Goal: Transaction & Acquisition: Purchase product/service

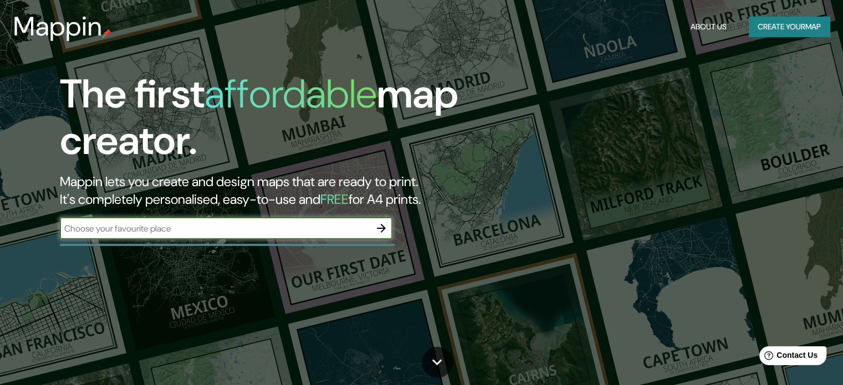
click at [809, 32] on button "Create your map" at bounding box center [789, 27] width 81 height 21
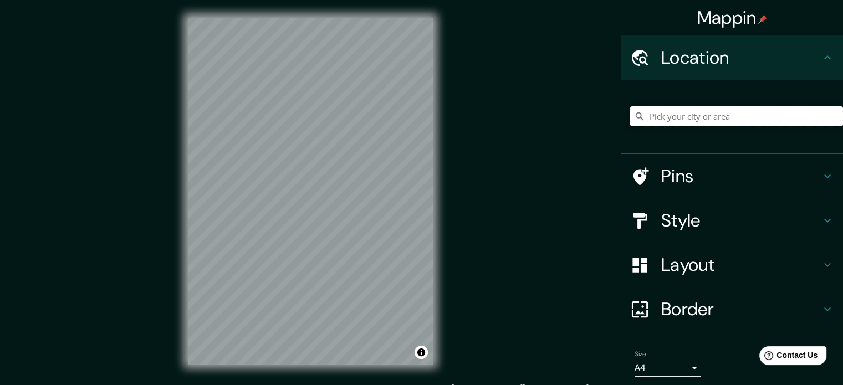
click at [657, 113] on input "Pick your city or area" at bounding box center [737, 116] width 213 height 20
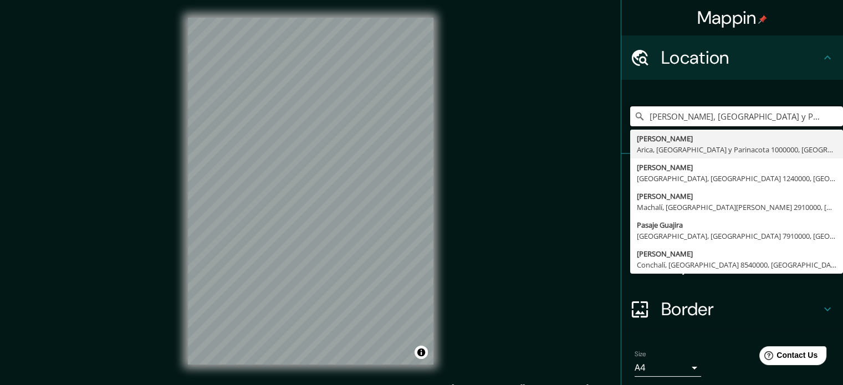
type input "[PERSON_NAME], [GEOGRAPHIC_DATA] y Parinacota 1000000, [GEOGRAPHIC_DATA]"
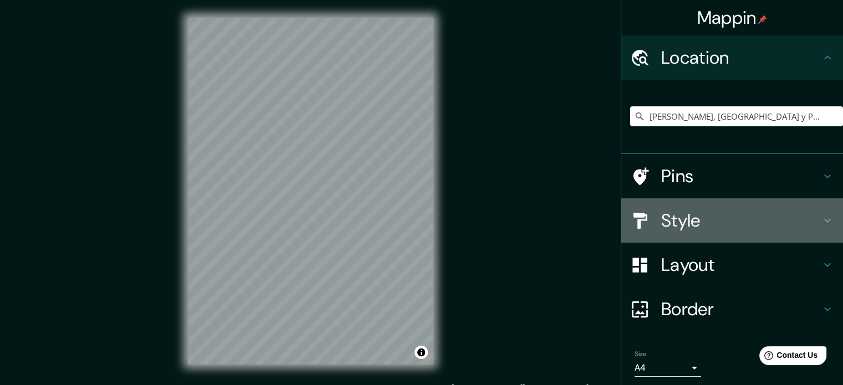
click at [720, 218] on h4 "Style" at bounding box center [742, 221] width 160 height 22
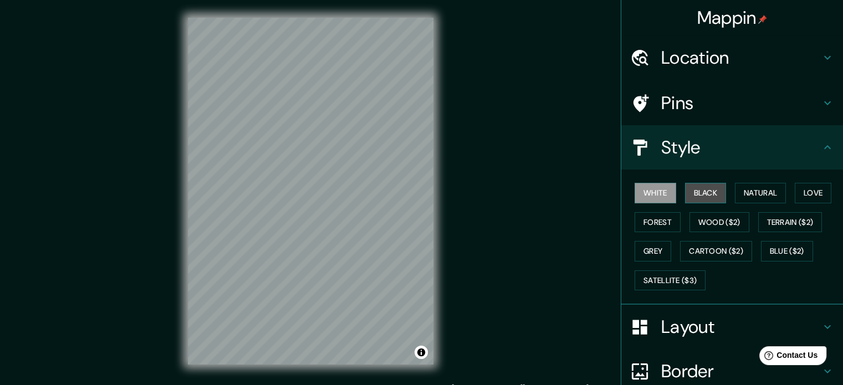
click at [710, 195] on button "Black" at bounding box center [706, 193] width 42 height 21
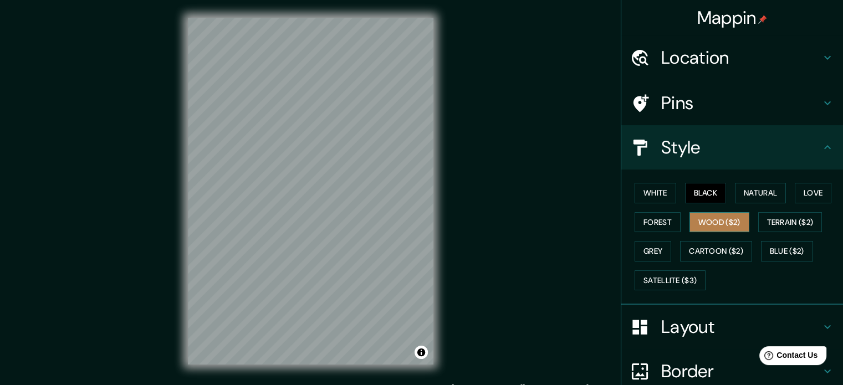
click at [697, 227] on button "Wood ($2)" at bounding box center [720, 222] width 60 height 21
click at [771, 218] on button "Terrain ($2)" at bounding box center [791, 222] width 64 height 21
click at [738, 217] on button "Wood ($2)" at bounding box center [720, 222] width 60 height 21
click at [647, 248] on button "Grey" at bounding box center [653, 251] width 37 height 21
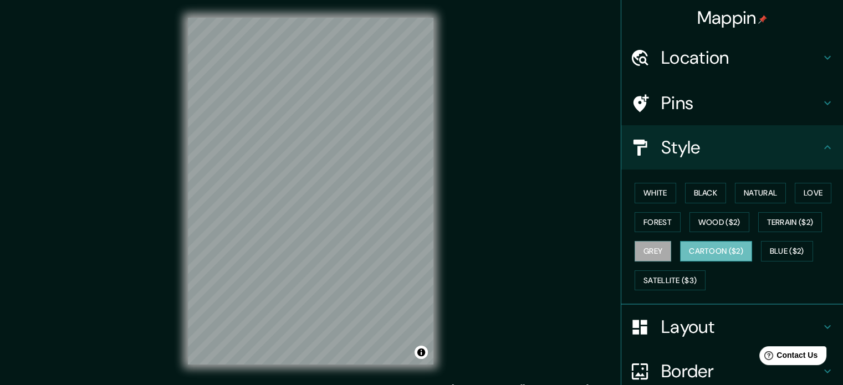
click at [700, 243] on button "Cartoon ($2)" at bounding box center [716, 251] width 72 height 21
click at [802, 253] on button "Blue ($2)" at bounding box center [787, 251] width 52 height 21
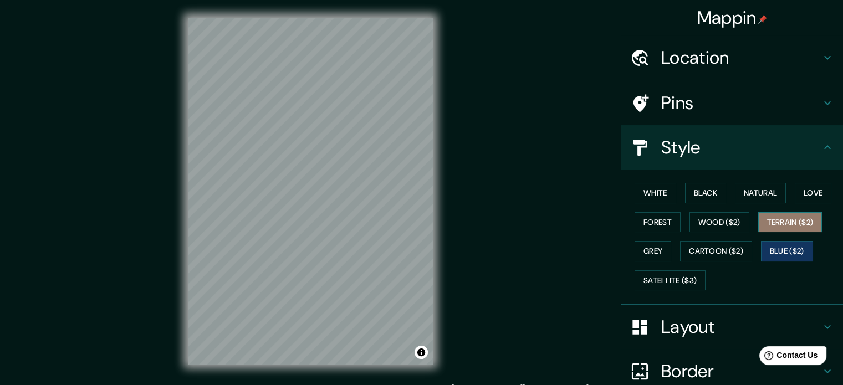
click at [797, 226] on button "Terrain ($2)" at bounding box center [791, 222] width 64 height 21
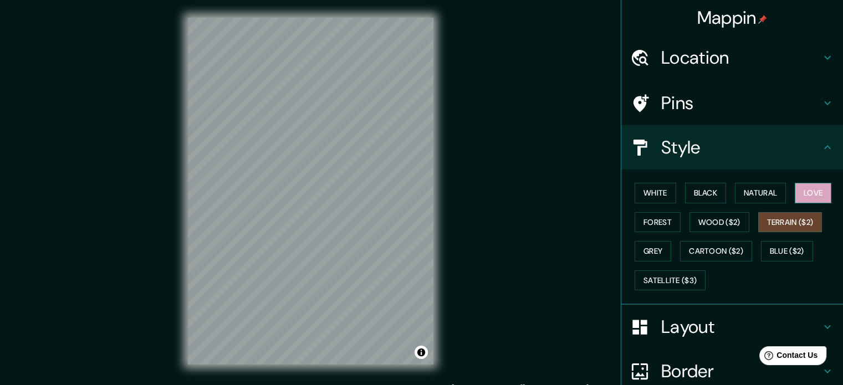
click at [799, 196] on button "Love" at bounding box center [813, 193] width 37 height 21
click at [770, 197] on button "Natural" at bounding box center [760, 193] width 51 height 21
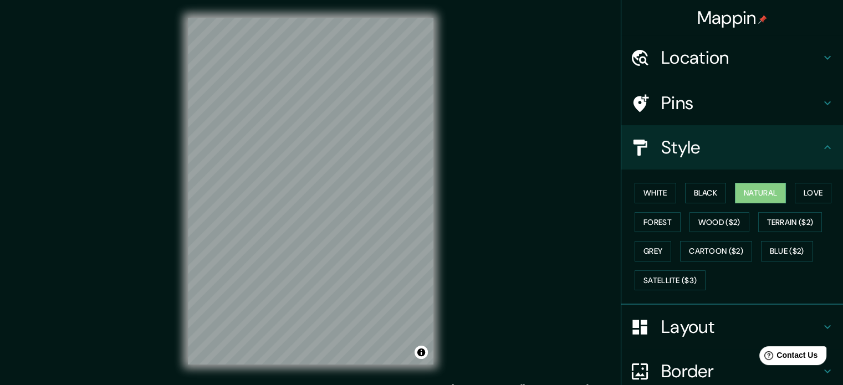
click at [689, 142] on h4 "Style" at bounding box center [742, 147] width 160 height 22
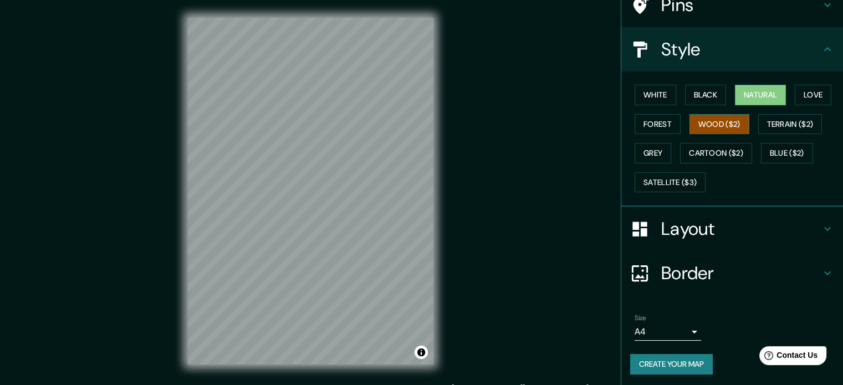
scroll to position [99, 0]
click at [716, 218] on h4 "Layout" at bounding box center [742, 228] width 160 height 22
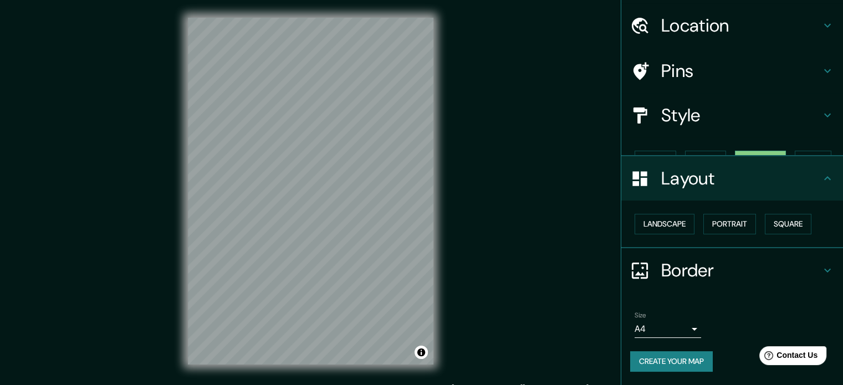
scroll to position [12, 0]
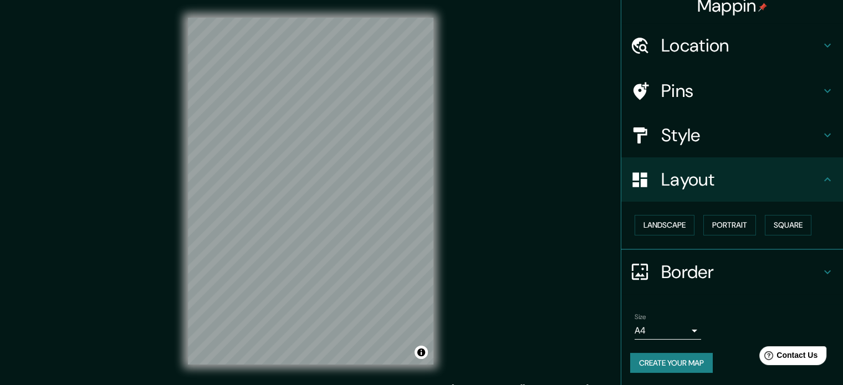
click at [726, 267] on h4 "Border" at bounding box center [742, 272] width 160 height 22
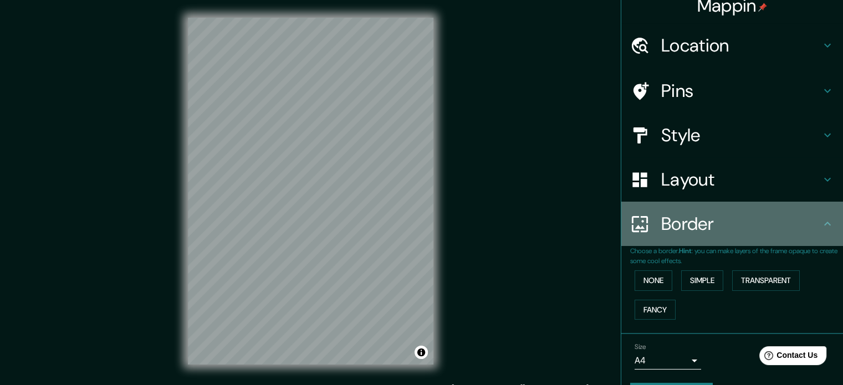
click at [736, 236] on div "Border" at bounding box center [733, 224] width 222 height 44
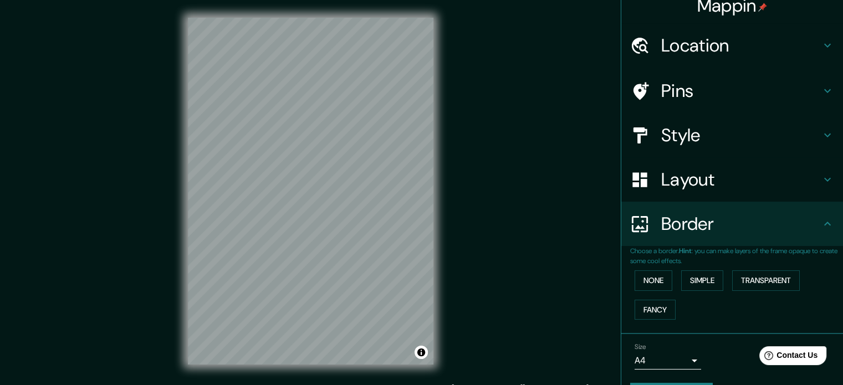
click at [690, 190] on h4 "Layout" at bounding box center [742, 180] width 160 height 22
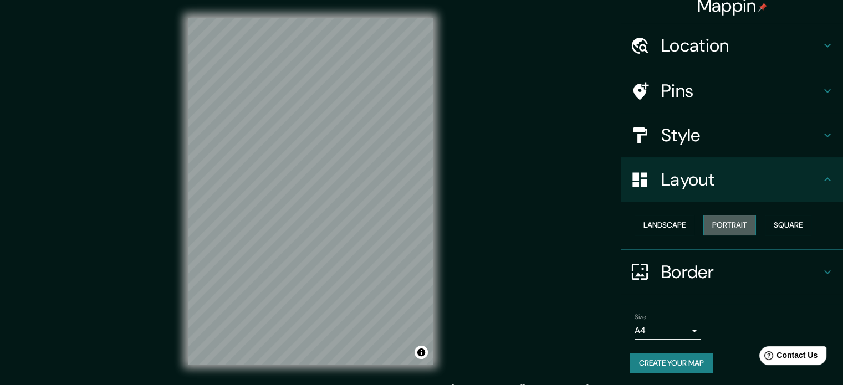
click at [715, 223] on button "Portrait" at bounding box center [730, 225] width 53 height 21
click at [666, 223] on button "Landscape" at bounding box center [665, 225] width 60 height 21
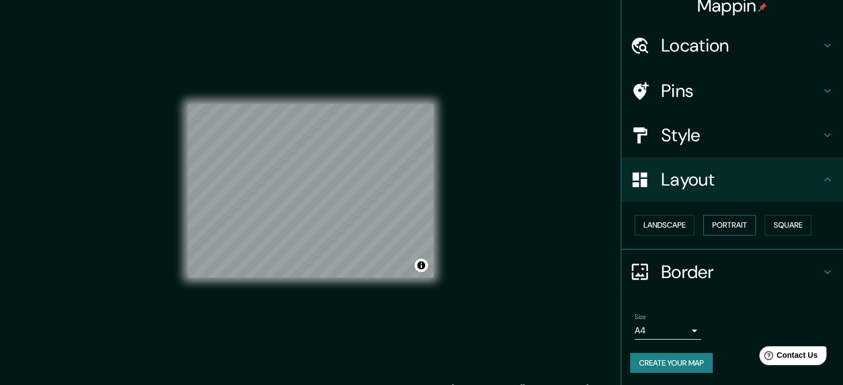
click at [719, 222] on button "Portrait" at bounding box center [730, 225] width 53 height 21
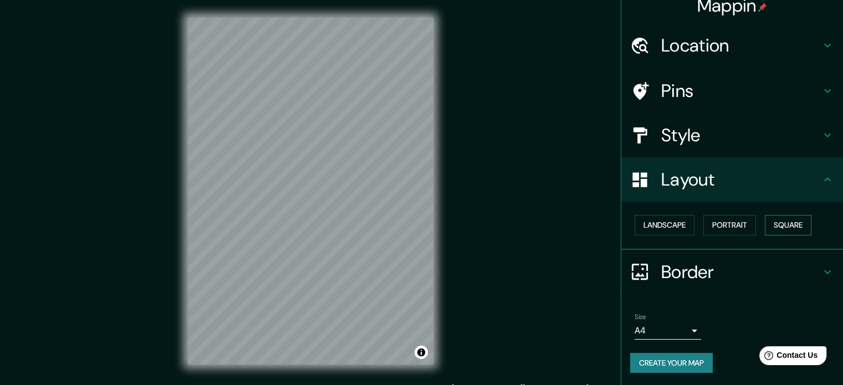
click at [765, 217] on button "Square" at bounding box center [788, 225] width 47 height 21
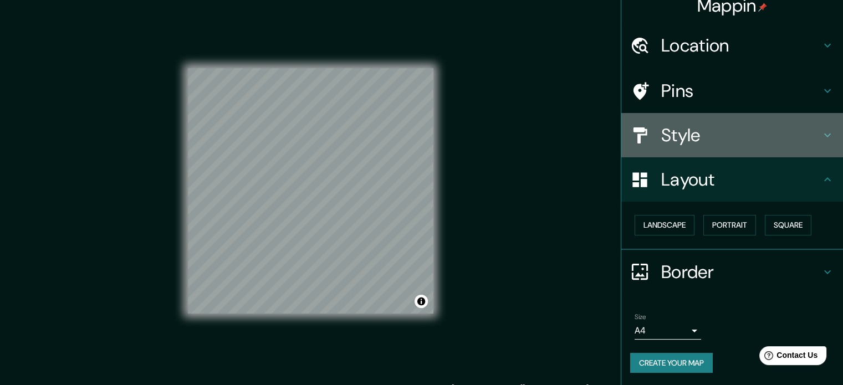
click at [708, 144] on h4 "Style" at bounding box center [742, 135] width 160 height 22
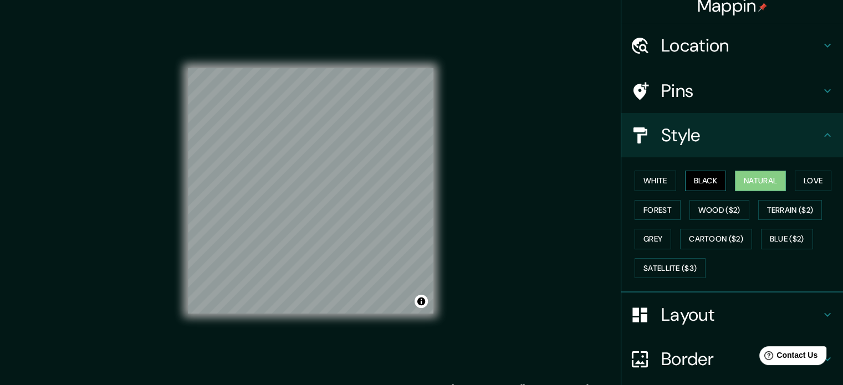
click at [695, 171] on button "Black" at bounding box center [706, 181] width 42 height 21
click at [703, 240] on button "Cartoon ($2)" at bounding box center [716, 239] width 72 height 21
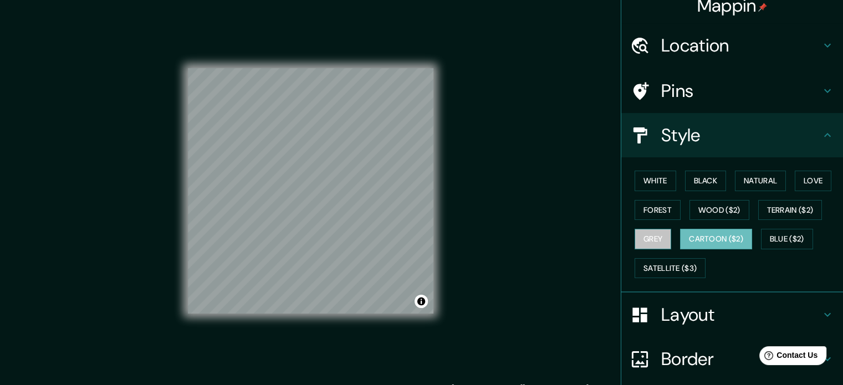
click at [638, 232] on button "Grey" at bounding box center [653, 239] width 37 height 21
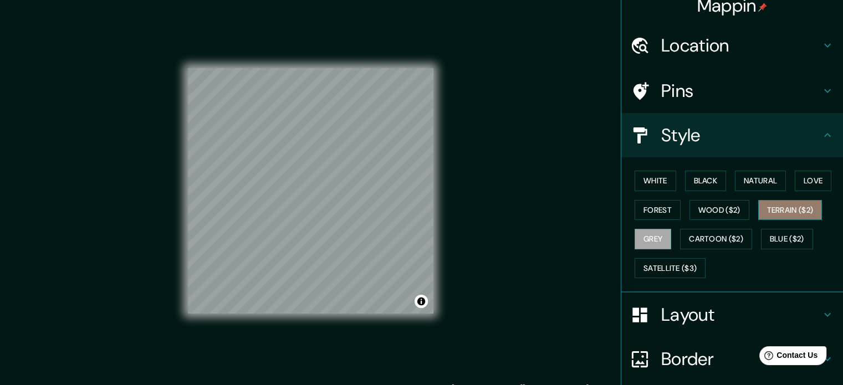
click at [785, 212] on button "Terrain ($2)" at bounding box center [791, 210] width 64 height 21
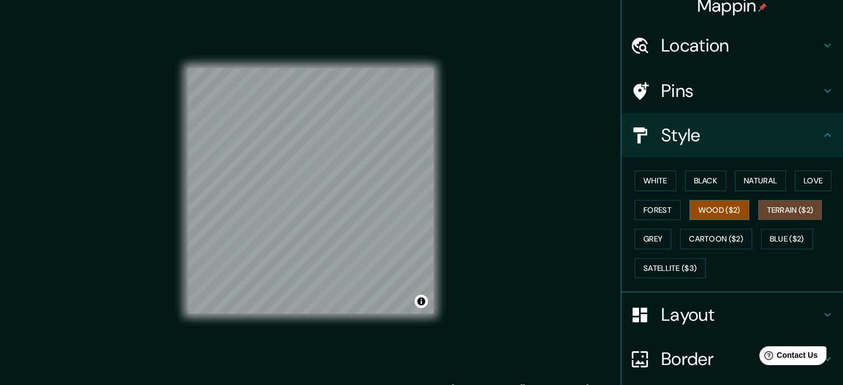
click at [711, 207] on button "Wood ($2)" at bounding box center [720, 210] width 60 height 21
click at [650, 181] on button "White" at bounding box center [656, 181] width 42 height 21
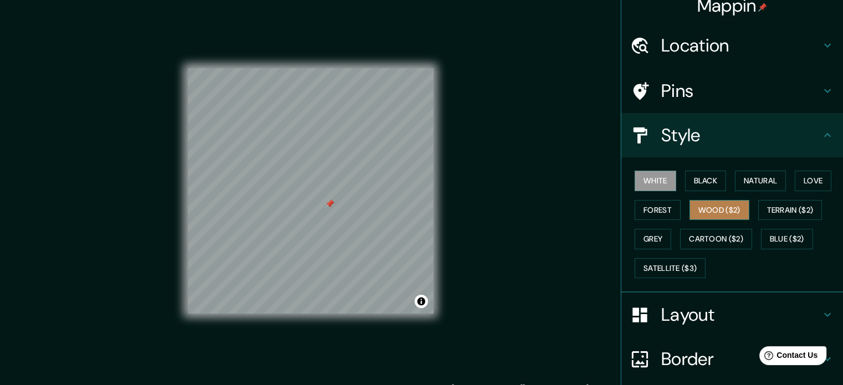
click at [708, 216] on button "Wood ($2)" at bounding box center [720, 210] width 60 height 21
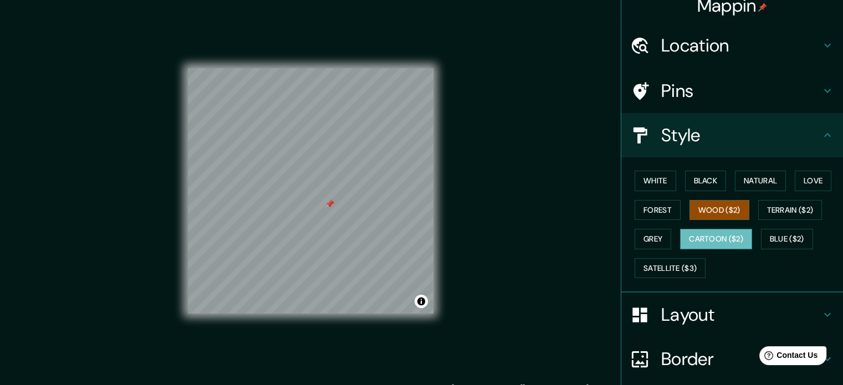
click at [705, 239] on button "Cartoon ($2)" at bounding box center [716, 239] width 72 height 21
click at [647, 240] on button "Grey" at bounding box center [653, 239] width 37 height 21
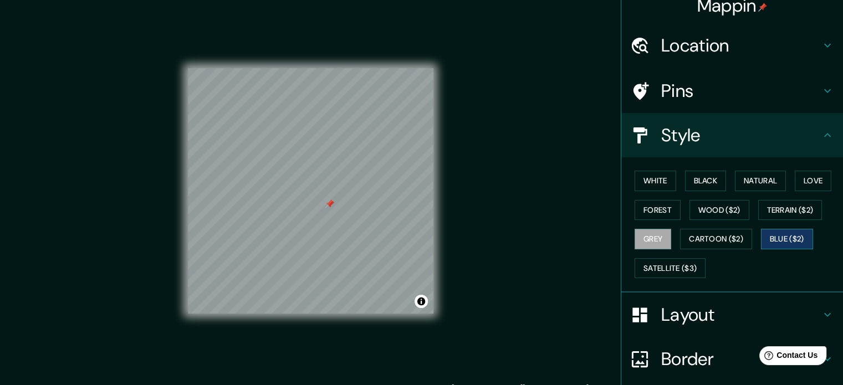
click at [772, 230] on button "Blue ($2)" at bounding box center [787, 239] width 52 height 21
click at [790, 216] on button "Terrain ($2)" at bounding box center [791, 210] width 64 height 21
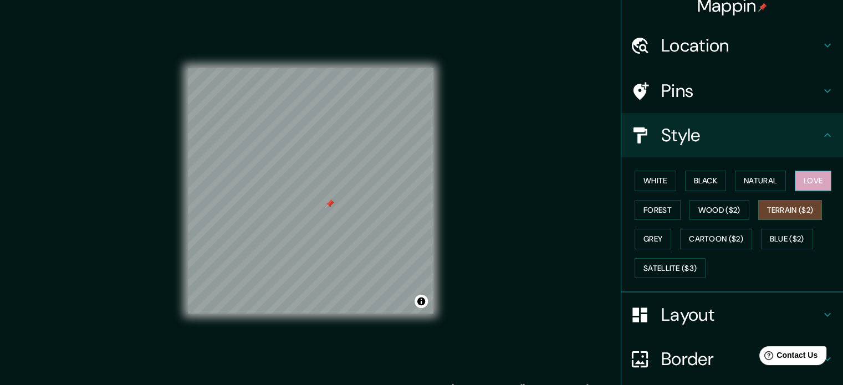
click at [799, 186] on button "Love" at bounding box center [813, 181] width 37 height 21
click at [454, 248] on div "Mappin Location [GEOGRAPHIC_DATA][PERSON_NAME][GEOGRAPHIC_DATA], [GEOGRAPHIC_DA…" at bounding box center [421, 200] width 843 height 400
click at [752, 177] on button "Natural" at bounding box center [760, 181] width 51 height 21
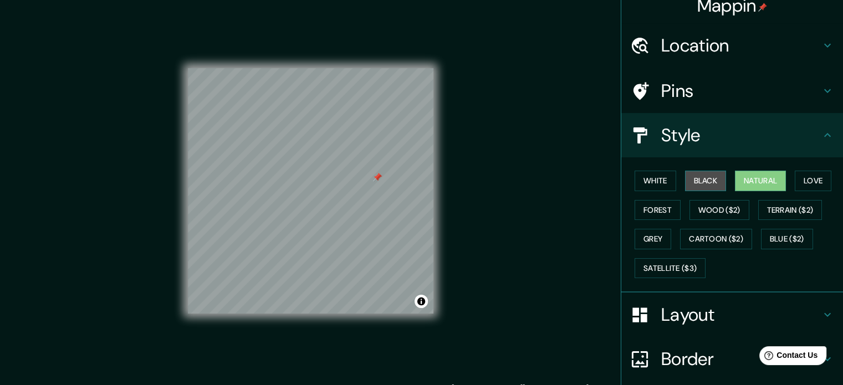
click at [697, 175] on button "Black" at bounding box center [706, 181] width 42 height 21
